Goal: Information Seeking & Learning: Obtain resource

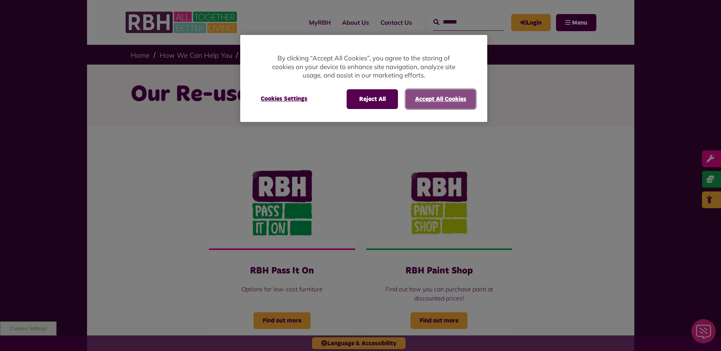
click at [436, 95] on button "Accept All Cookies" at bounding box center [440, 99] width 70 height 20
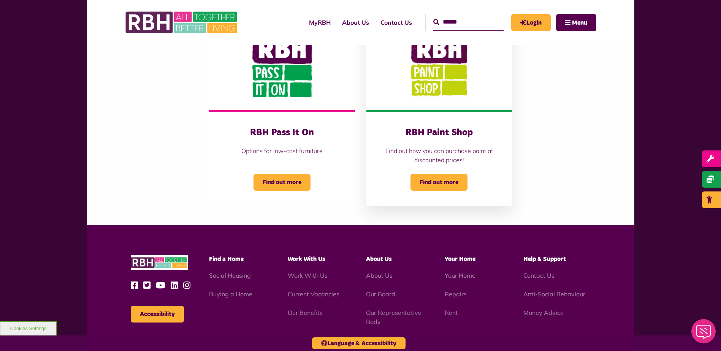
scroll to position [152, 0]
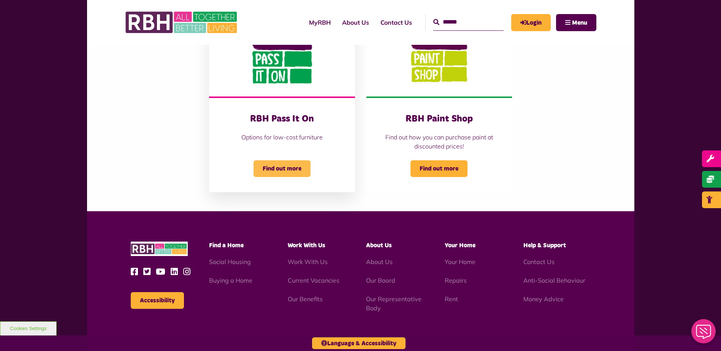
click at [279, 170] on span "Find out more" at bounding box center [281, 168] width 57 height 17
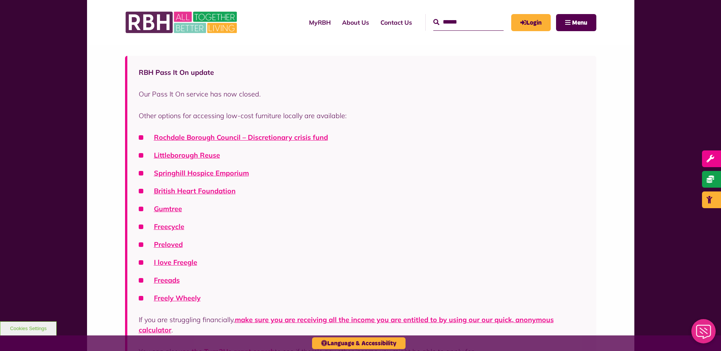
scroll to position [152, 0]
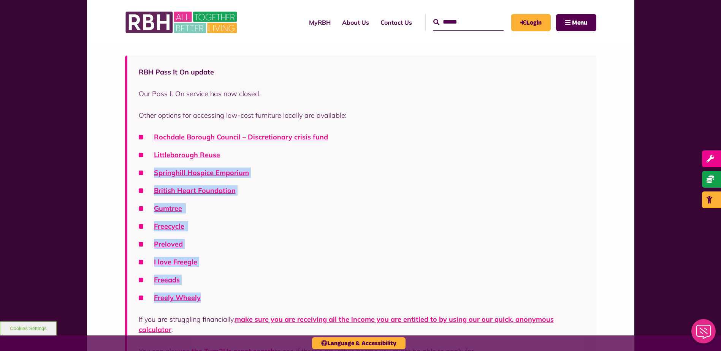
drag, startPoint x: 153, startPoint y: 171, endPoint x: 208, endPoint y: 295, distance: 135.9
click at [208, 295] on ul "Rochdale Borough Council – Discretionary crisis fund Littleborough Reuse Spring…" at bounding box center [362, 217] width 446 height 171
drag, startPoint x: 208, startPoint y: 295, endPoint x: 185, endPoint y: 264, distance: 38.9
copy ul "Springhill Hospice Emporium British Heart Foundation Gumtree Freecycle Preloved…"
drag, startPoint x: 153, startPoint y: 153, endPoint x: 201, endPoint y: 295, distance: 149.9
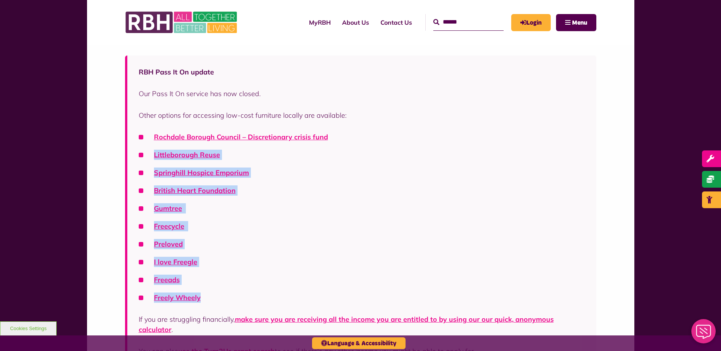
click at [201, 295] on ul "Rochdale Borough Council – Discretionary crisis fund Littleborough Reuse Spring…" at bounding box center [362, 217] width 446 height 171
drag, startPoint x: 201, startPoint y: 295, endPoint x: 173, endPoint y: 228, distance: 72.6
copy ul "Littleborough Reuse Springhill Hospice Emporium British Heart Foundation Gumtre…"
